Goal: Obtain resource: Download file/media

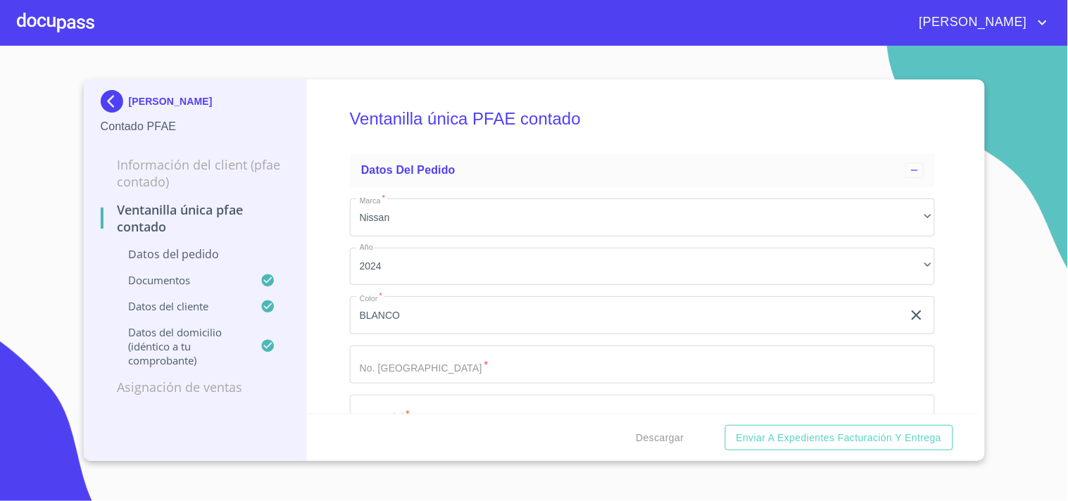
scroll to position [313, 0]
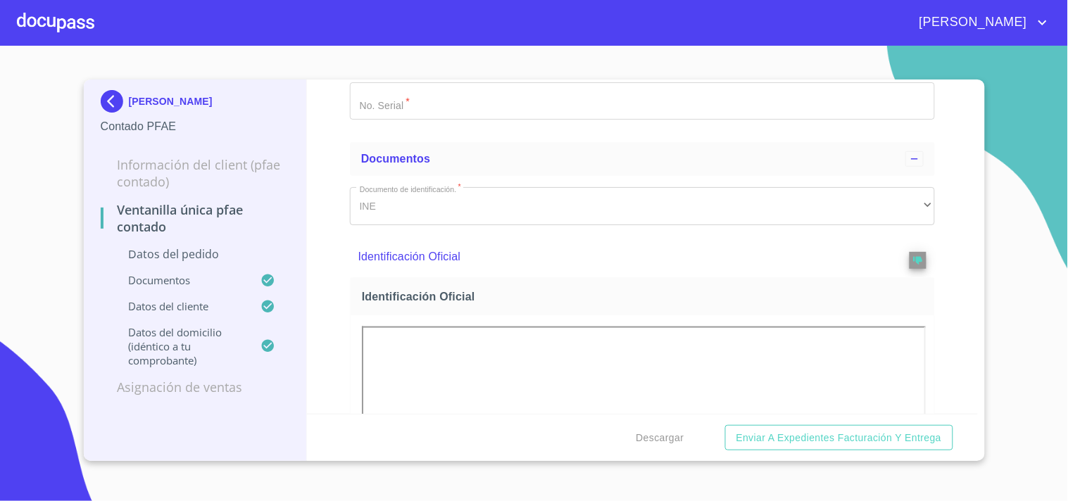
click at [111, 95] on img at bounding box center [115, 101] width 28 height 23
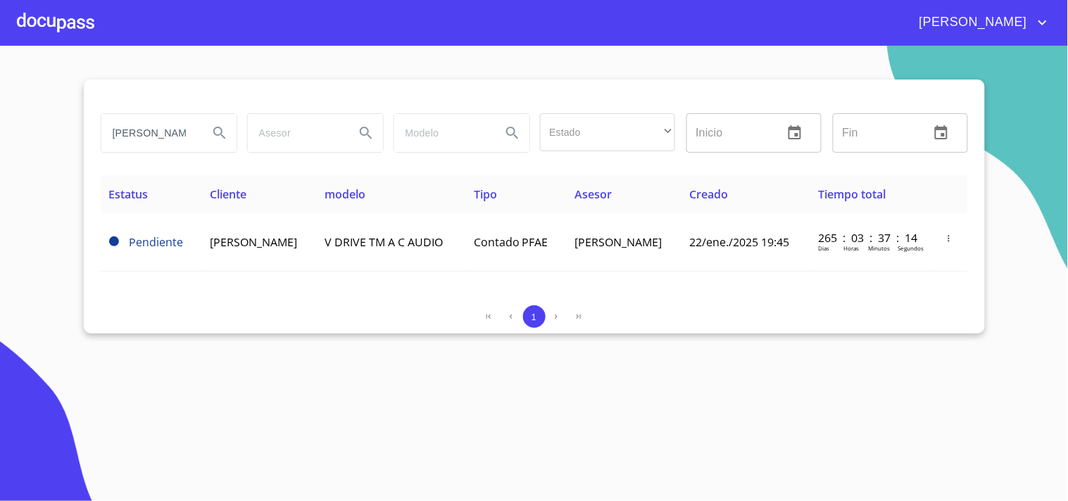
click at [111, 137] on input "[PERSON_NAME]" at bounding box center [149, 133] width 96 height 38
type input "O"
type input "[PERSON_NAME]"
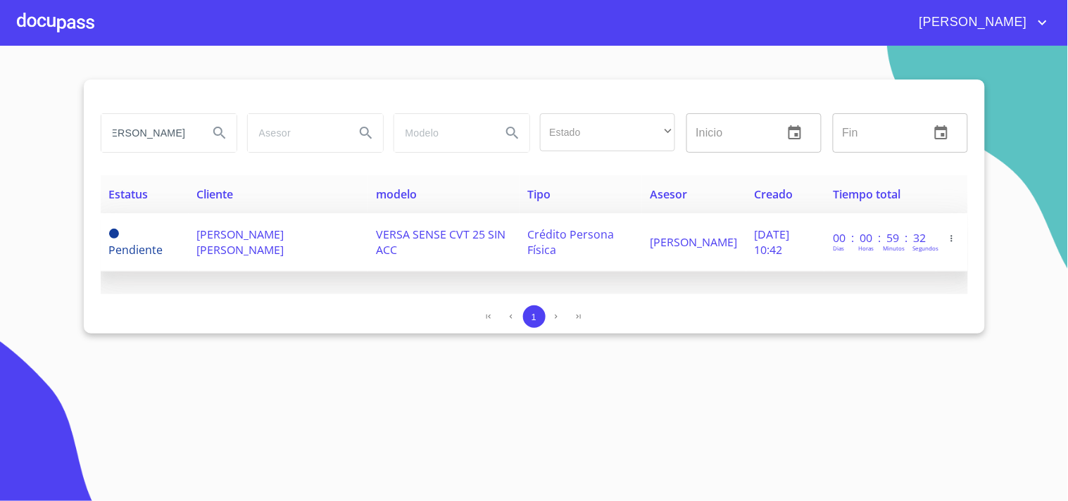
click at [279, 227] on span "[PERSON_NAME] [PERSON_NAME]" at bounding box center [240, 242] width 87 height 31
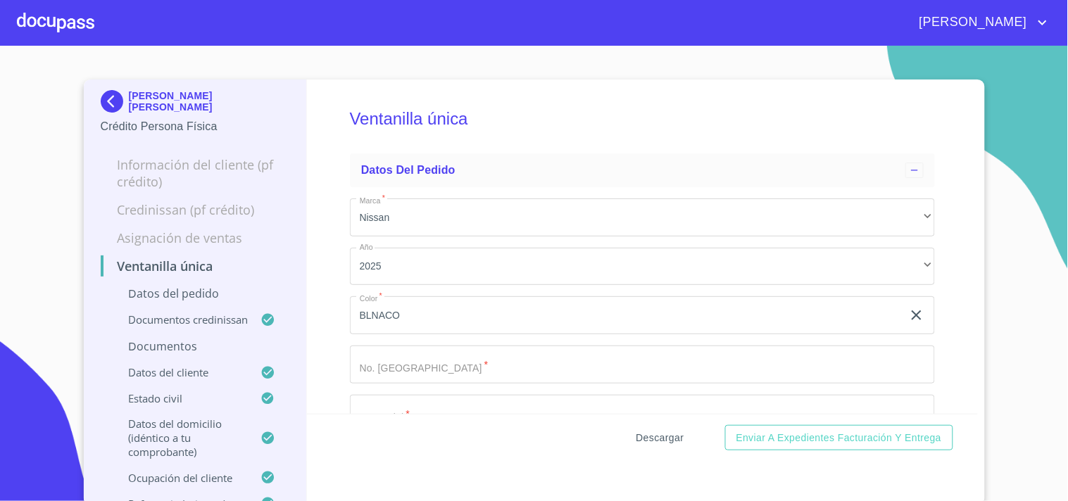
click at [637, 436] on span "Descargar" at bounding box center [660, 438] width 48 height 18
click at [106, 96] on img at bounding box center [115, 101] width 28 height 23
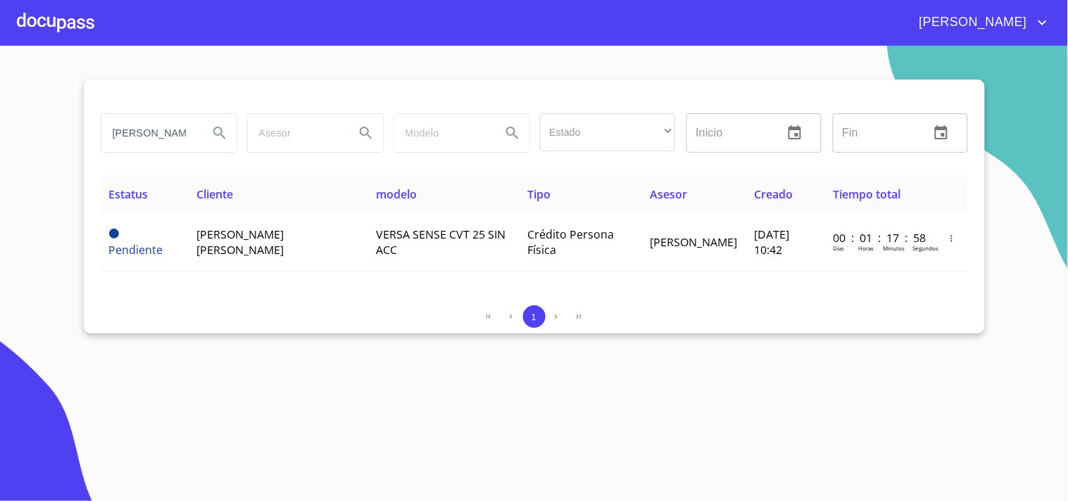
click at [191, 135] on input "[PERSON_NAME]" at bounding box center [149, 133] width 96 height 38
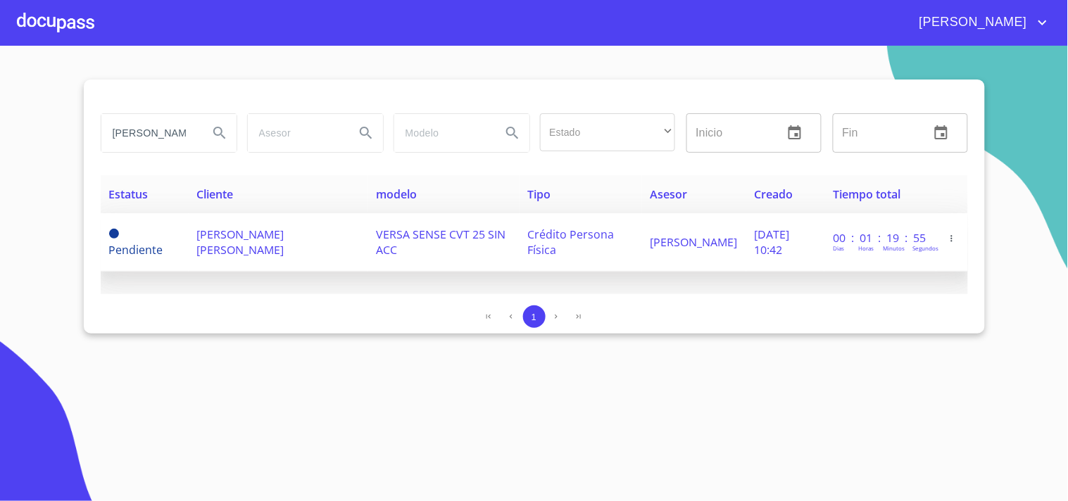
click at [263, 231] on span "[PERSON_NAME] [PERSON_NAME]" at bounding box center [240, 242] width 87 height 31
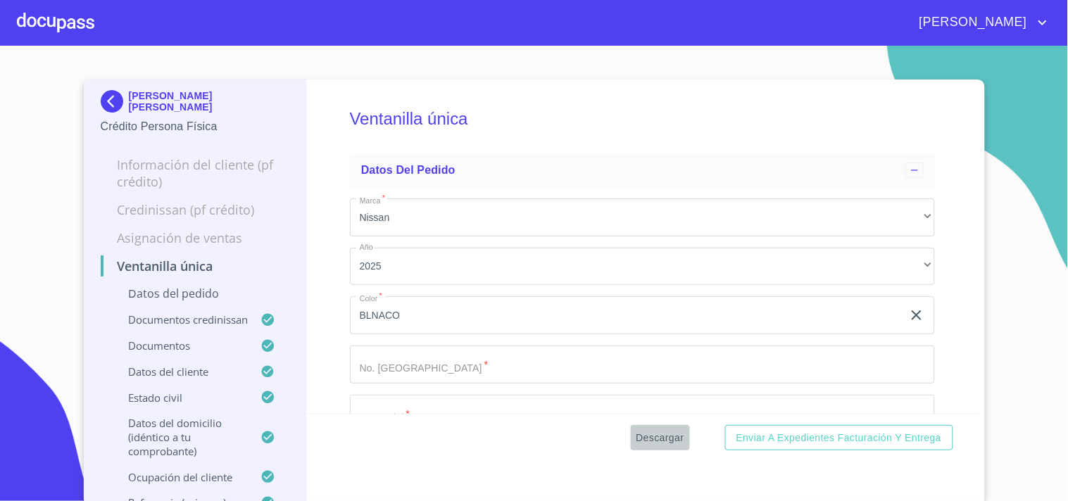
click at [638, 434] on span "Descargar" at bounding box center [660, 438] width 48 height 18
click at [101, 101] on img at bounding box center [115, 101] width 28 height 23
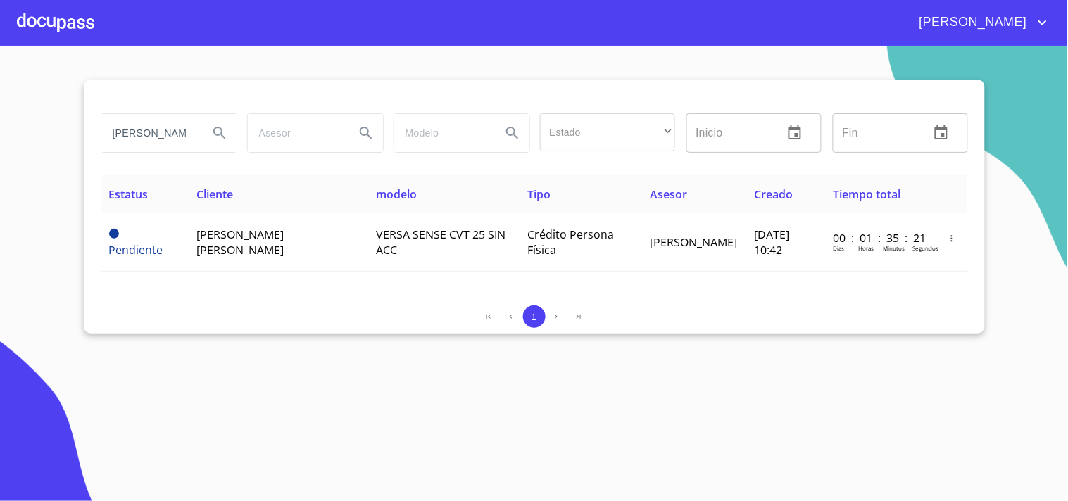
click at [193, 129] on input "[PERSON_NAME]" at bounding box center [149, 133] width 96 height 38
type input "S"
type input "[PERSON_NAME]"
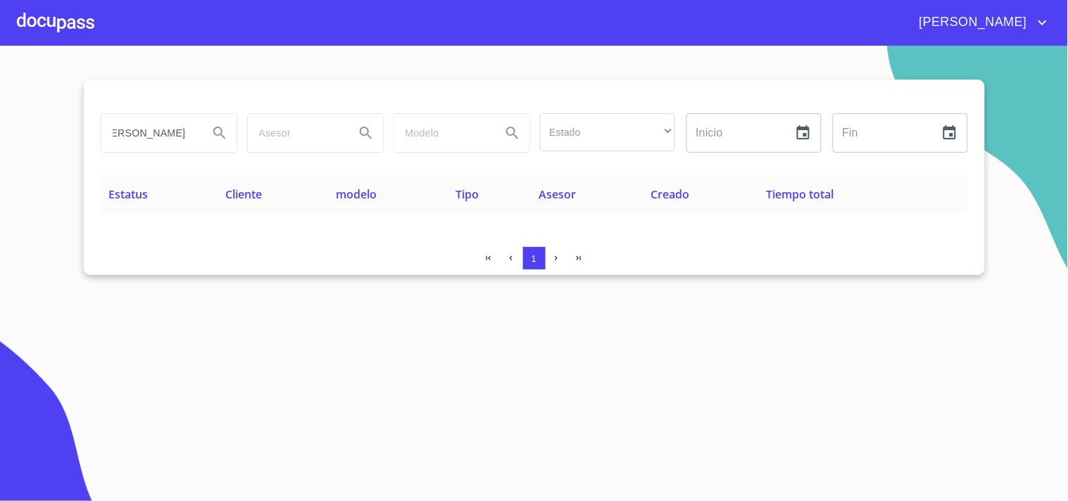
click at [77, 39] on div at bounding box center [55, 22] width 77 height 45
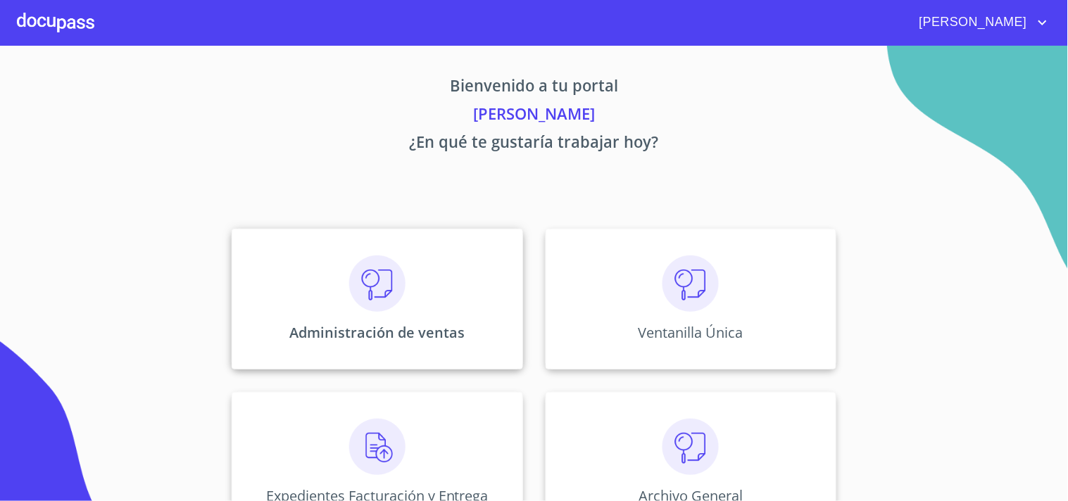
click at [360, 270] on img at bounding box center [377, 284] width 56 height 56
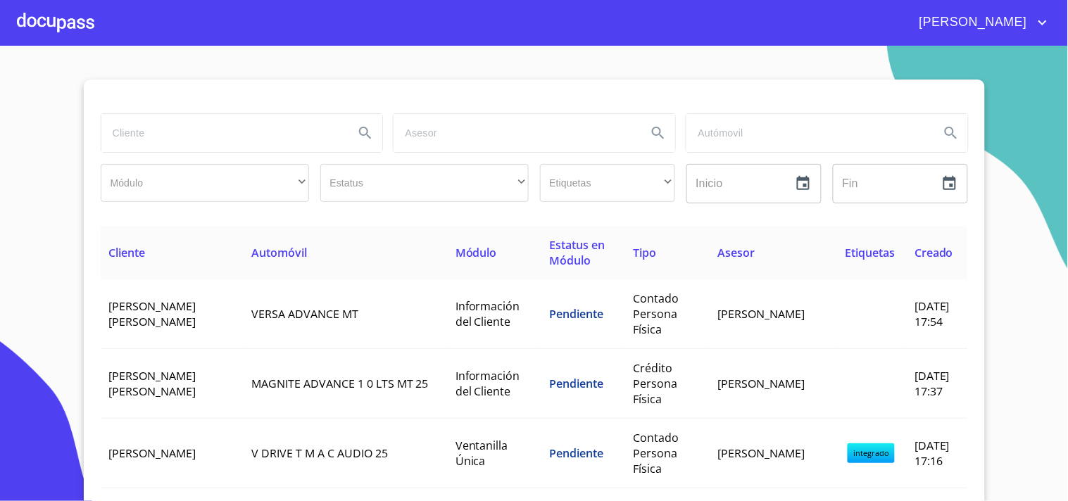
click at [146, 137] on input "search" at bounding box center [222, 133] width 242 height 38
type input "[PERSON_NAME]"
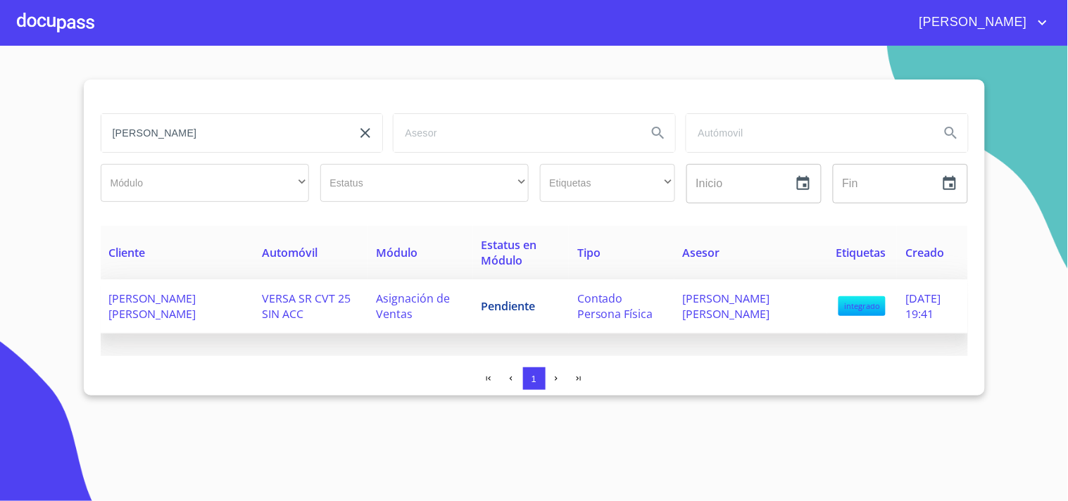
click at [188, 303] on span "[PERSON_NAME] [PERSON_NAME]" at bounding box center [152, 306] width 87 height 31
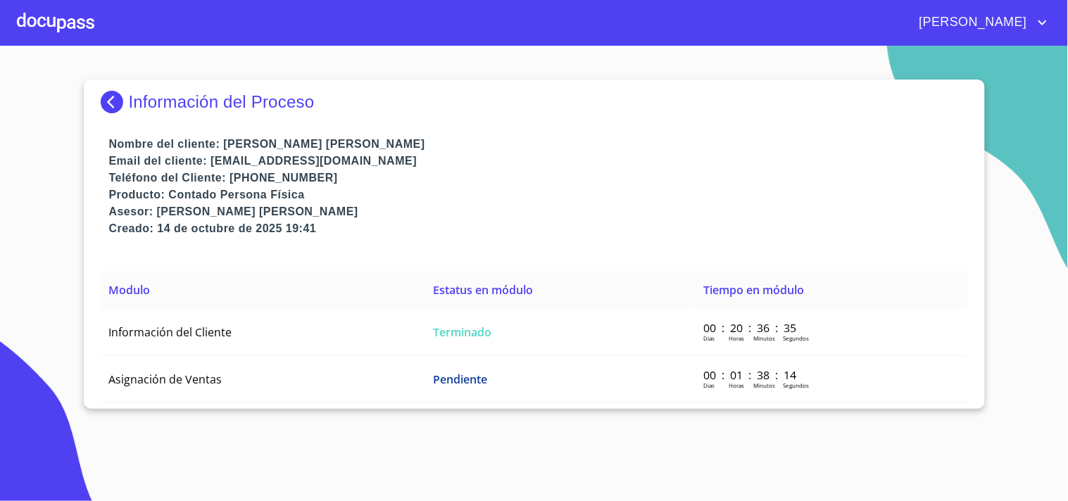
drag, startPoint x: 1037, startPoint y: 473, endPoint x: 959, endPoint y: 438, distance: 85.7
click at [990, 451] on section "Información del Proceso Nombre del cliente: [PERSON_NAME] [PERSON_NAME] Email d…" at bounding box center [534, 273] width 1068 height 455
click at [113, 103] on img at bounding box center [115, 102] width 28 height 23
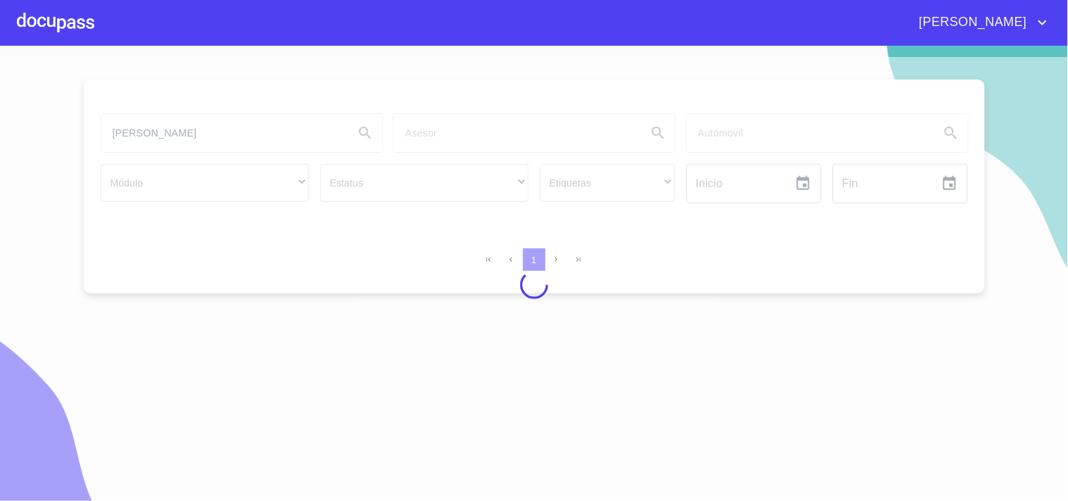
click at [66, 25] on div at bounding box center [55, 22] width 77 height 45
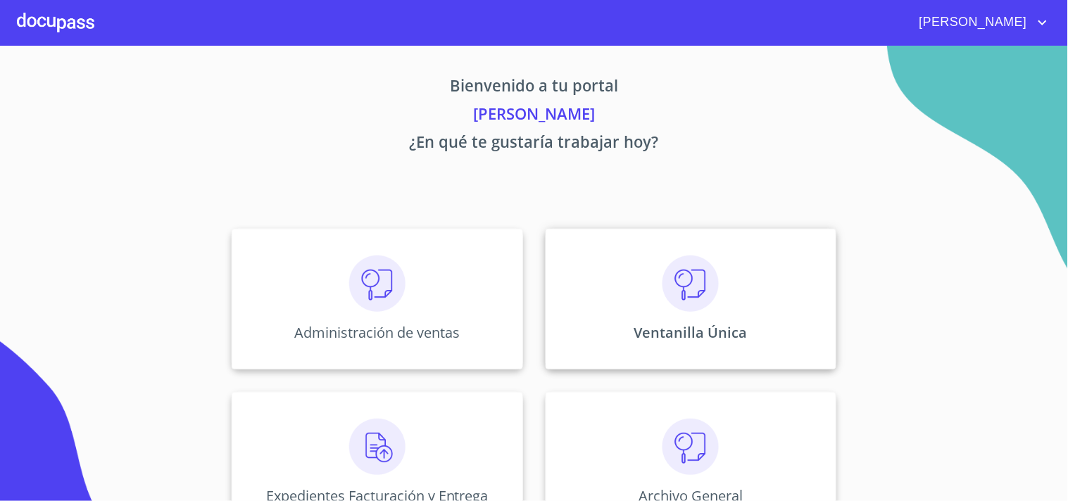
click at [680, 313] on div "Ventanilla Única" at bounding box center [691, 299] width 291 height 141
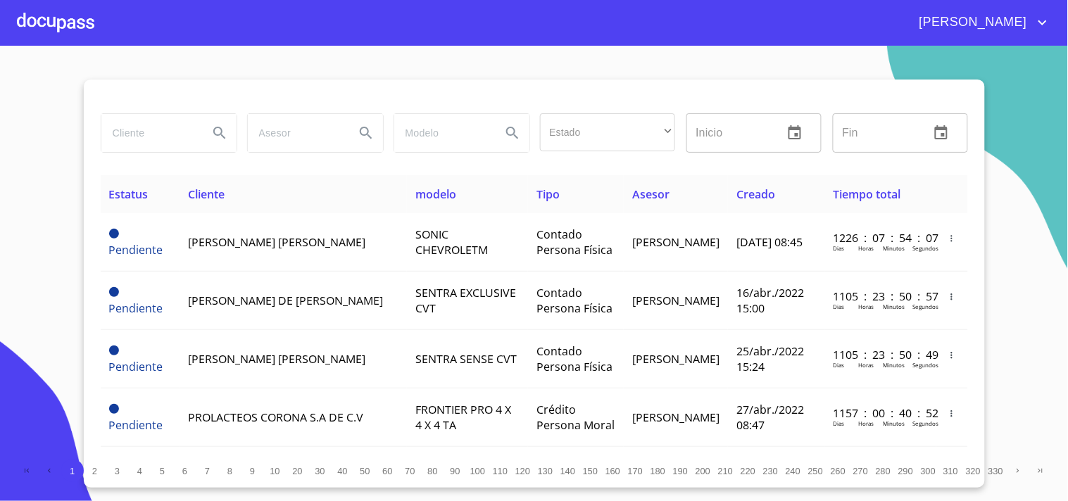
click at [177, 149] on input "search" at bounding box center [149, 133] width 96 height 38
type input "[PERSON_NAME]"
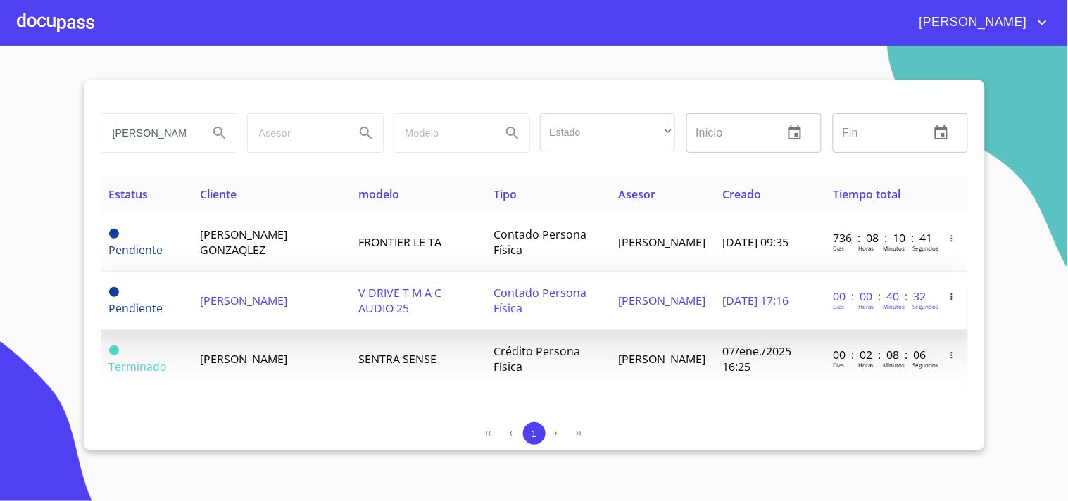
click at [744, 301] on span "[DATE] 17:16" at bounding box center [756, 300] width 66 height 15
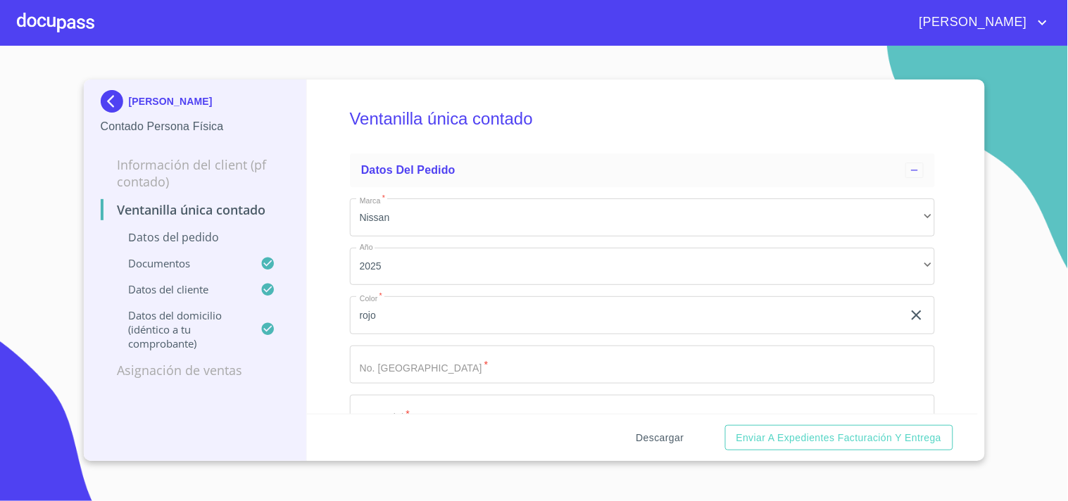
click at [679, 441] on span "Descargar" at bounding box center [660, 438] width 48 height 18
click at [110, 101] on img at bounding box center [115, 101] width 28 height 23
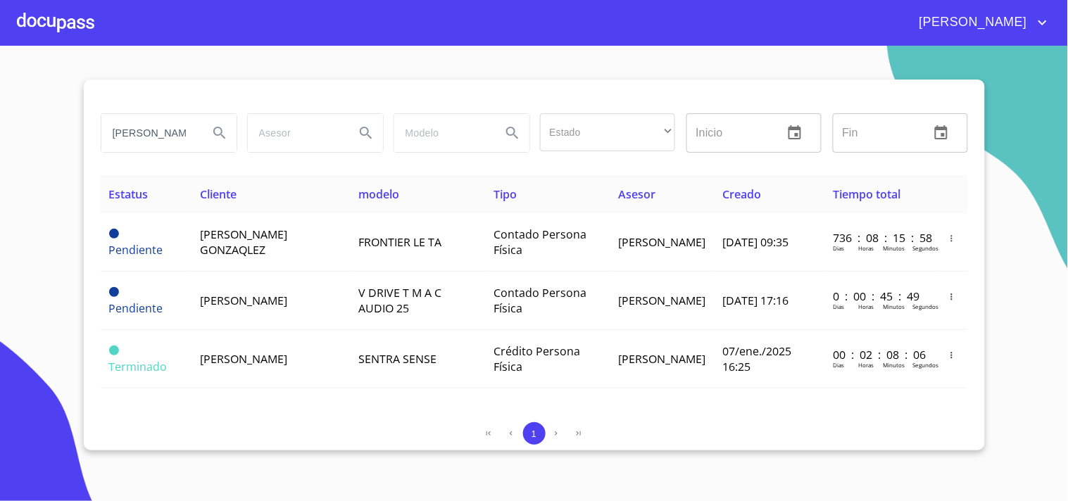
click at [187, 130] on input "[PERSON_NAME]" at bounding box center [149, 133] width 96 height 38
type input "l"
type input "[PERSON_NAME]"
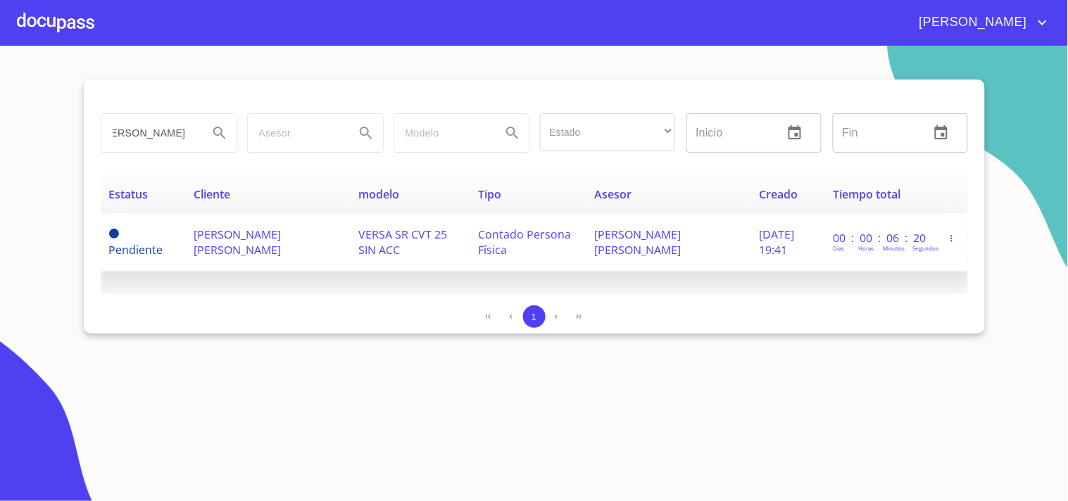
click at [293, 237] on td "[PERSON_NAME] [PERSON_NAME]" at bounding box center [267, 242] width 165 height 58
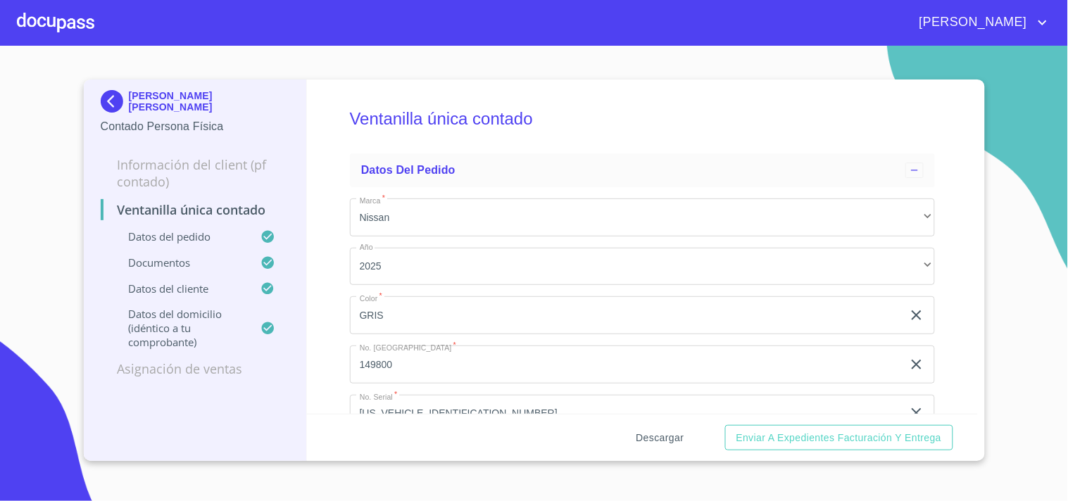
click at [657, 433] on span "Descargar" at bounding box center [660, 438] width 48 height 18
click at [115, 92] on img at bounding box center [115, 101] width 28 height 23
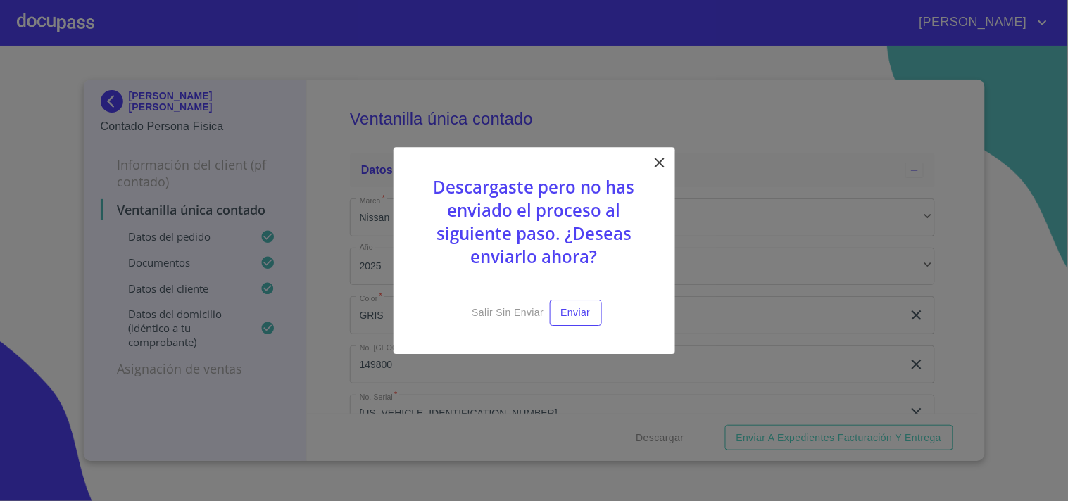
click at [662, 158] on icon at bounding box center [659, 162] width 17 height 17
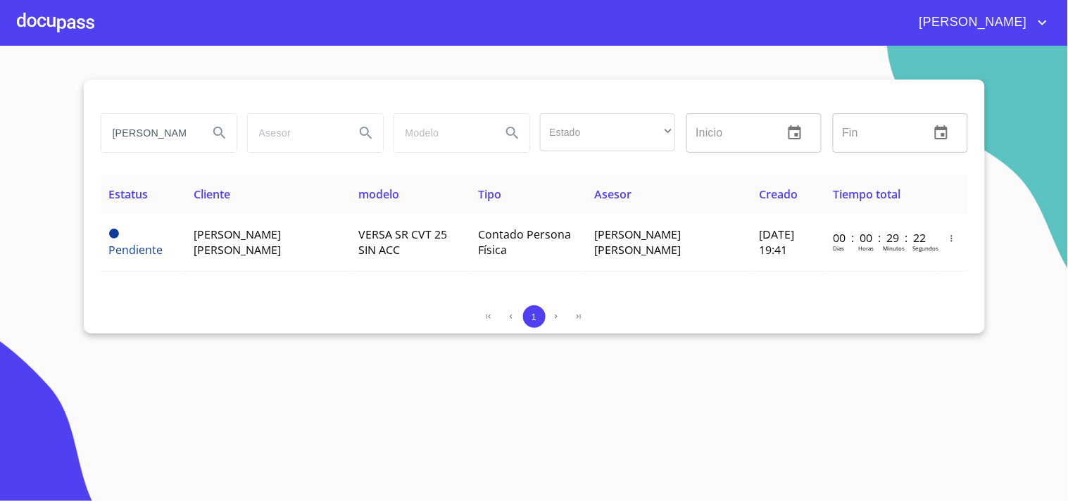
click at [187, 132] on input "[PERSON_NAME]" at bounding box center [149, 133] width 96 height 38
click at [107, 132] on input "[PERSON_NAME]" at bounding box center [149, 133] width 96 height 38
type input "O"
type input "maria veronica"
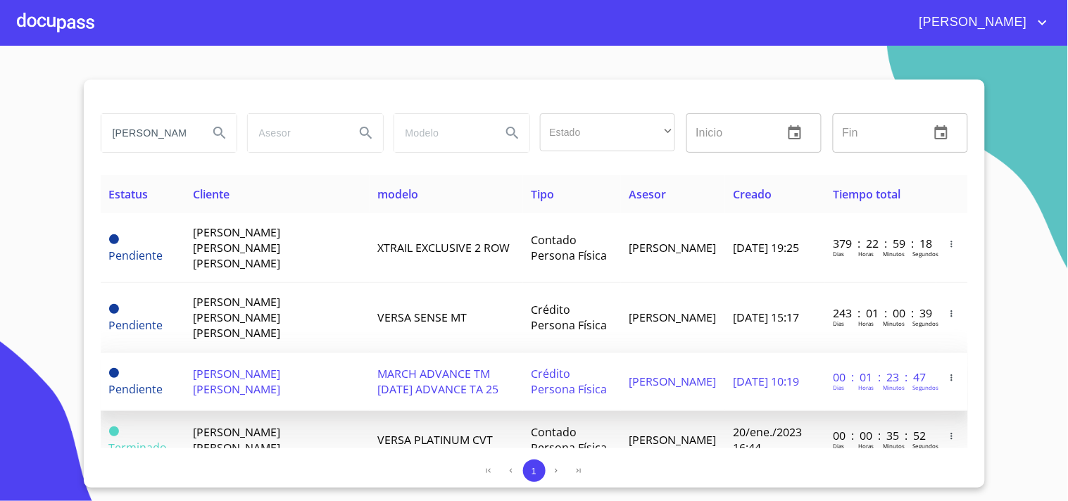
click at [270, 366] on span "MARIA VERONICA NARVAEZ MARTINEZ" at bounding box center [236, 381] width 87 height 31
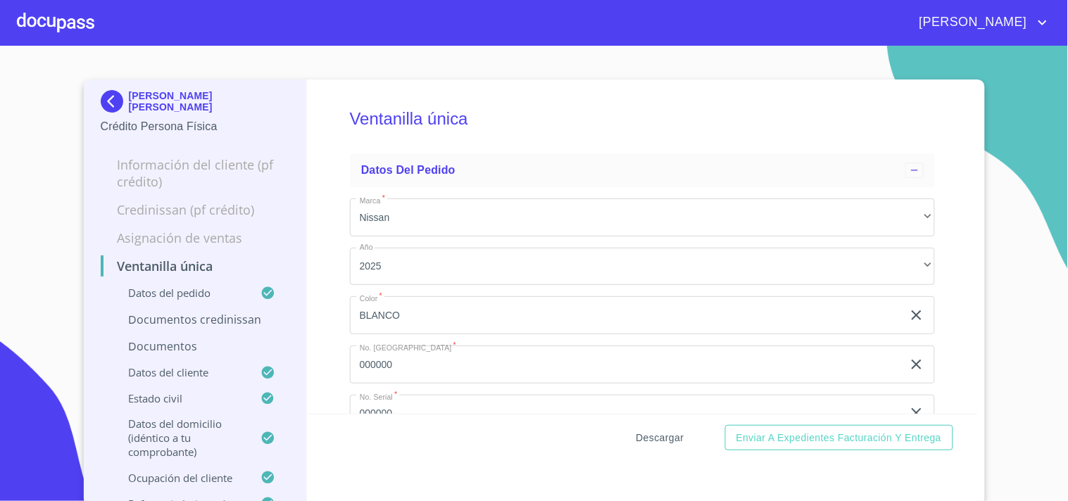
click at [652, 432] on span "Descargar" at bounding box center [660, 438] width 48 height 18
click at [106, 102] on img at bounding box center [115, 101] width 28 height 23
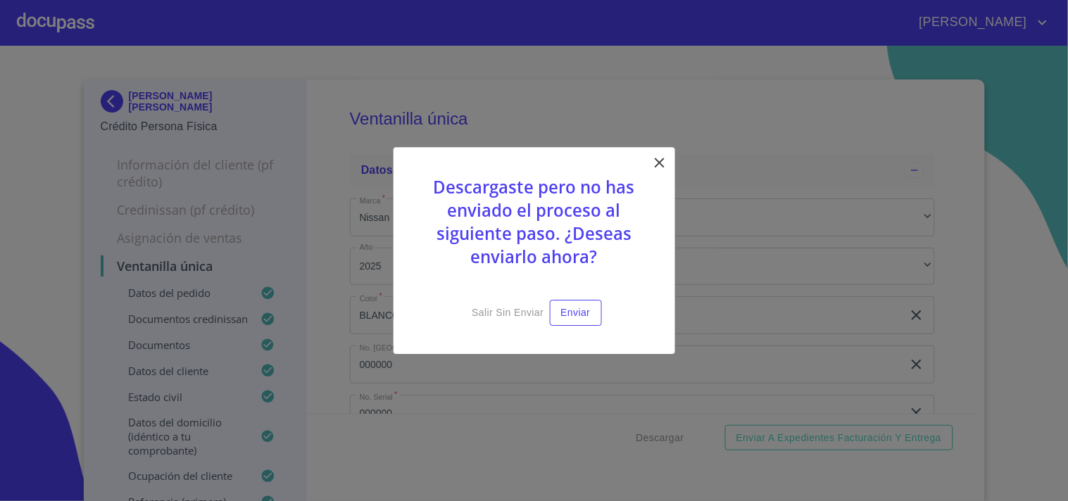
click at [660, 160] on icon at bounding box center [659, 162] width 17 height 17
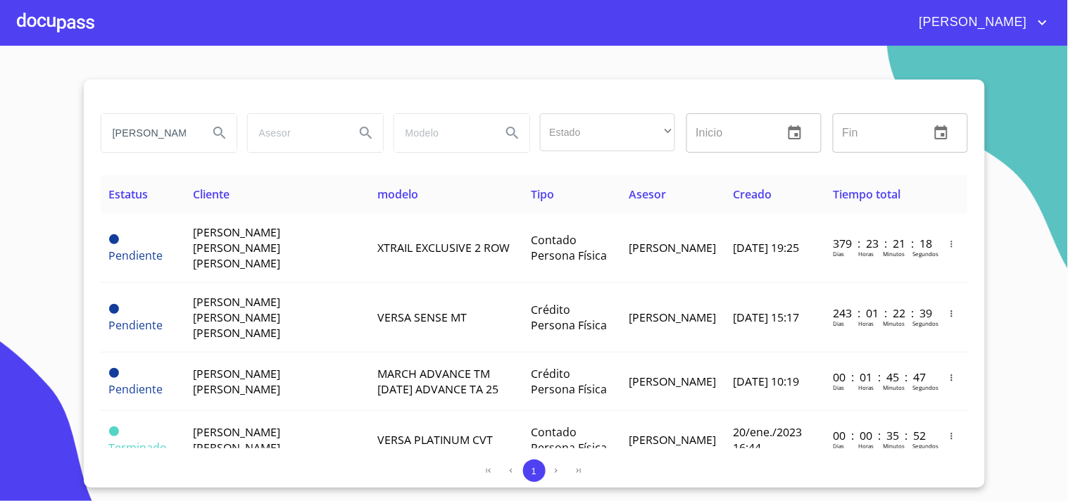
click at [184, 134] on input "maria veronica" at bounding box center [149, 133] width 96 height 38
type input "m"
type input "JUAN JOSE PEREZ"
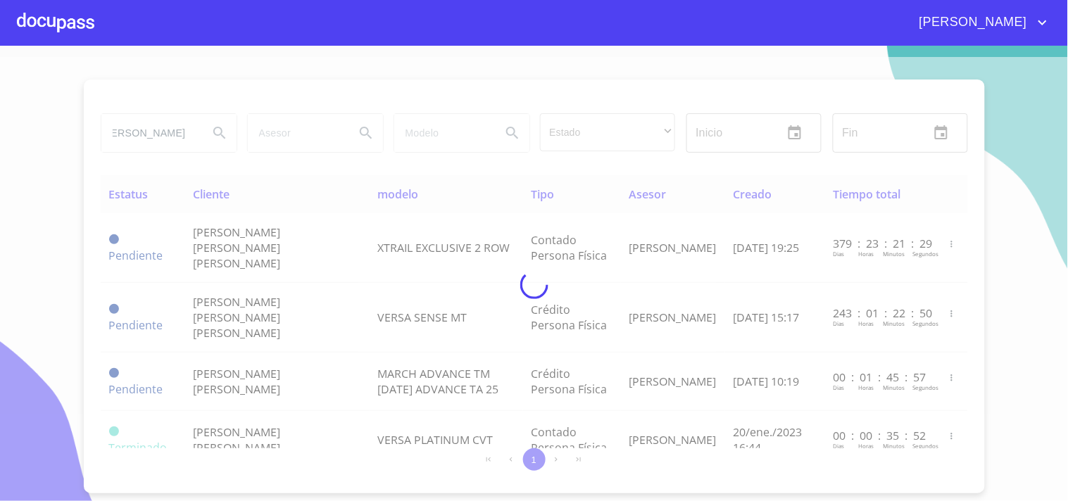
scroll to position [0, 0]
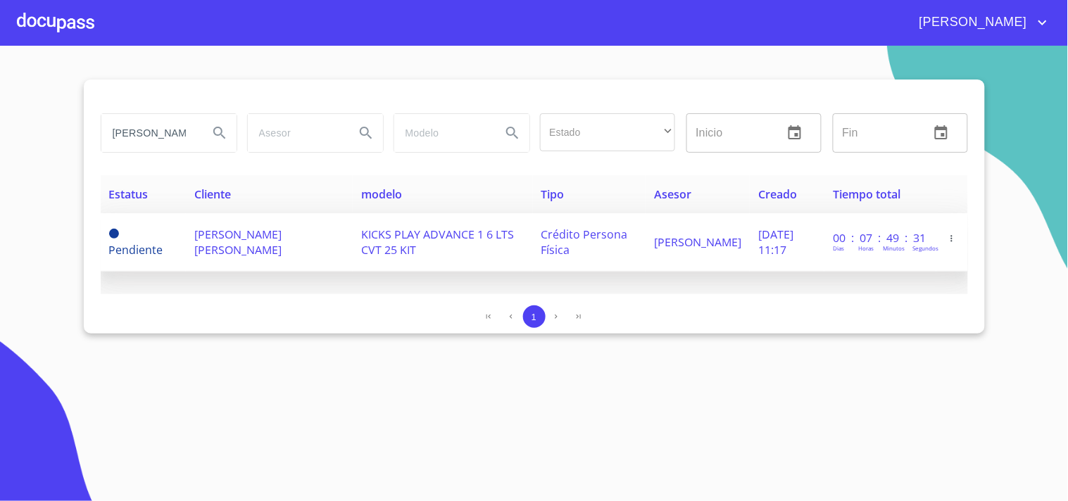
click at [235, 242] on td "JUAN JOSE PEREZ VARGAS" at bounding box center [270, 242] width 168 height 58
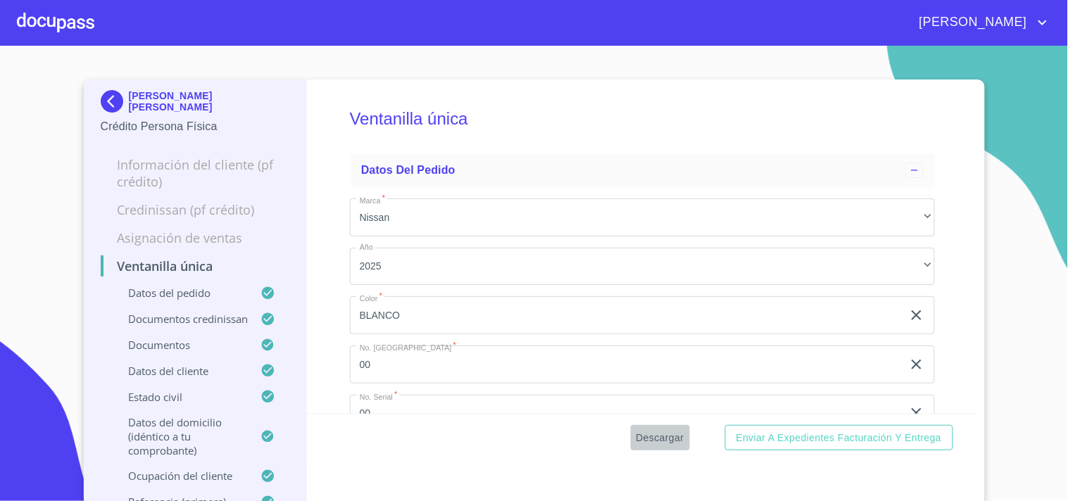
click at [669, 437] on span "Descargar" at bounding box center [660, 438] width 48 height 18
